Goal: Understand process/instructions: Learn about a topic

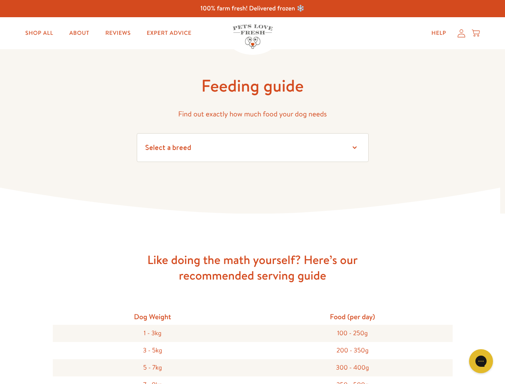
click at [252, 192] on icon at bounding box center [252, 201] width 505 height 27
click at [481, 361] on icon "Gorgias live chat" at bounding box center [481, 361] width 8 height 8
